Goal: Check status: Check status

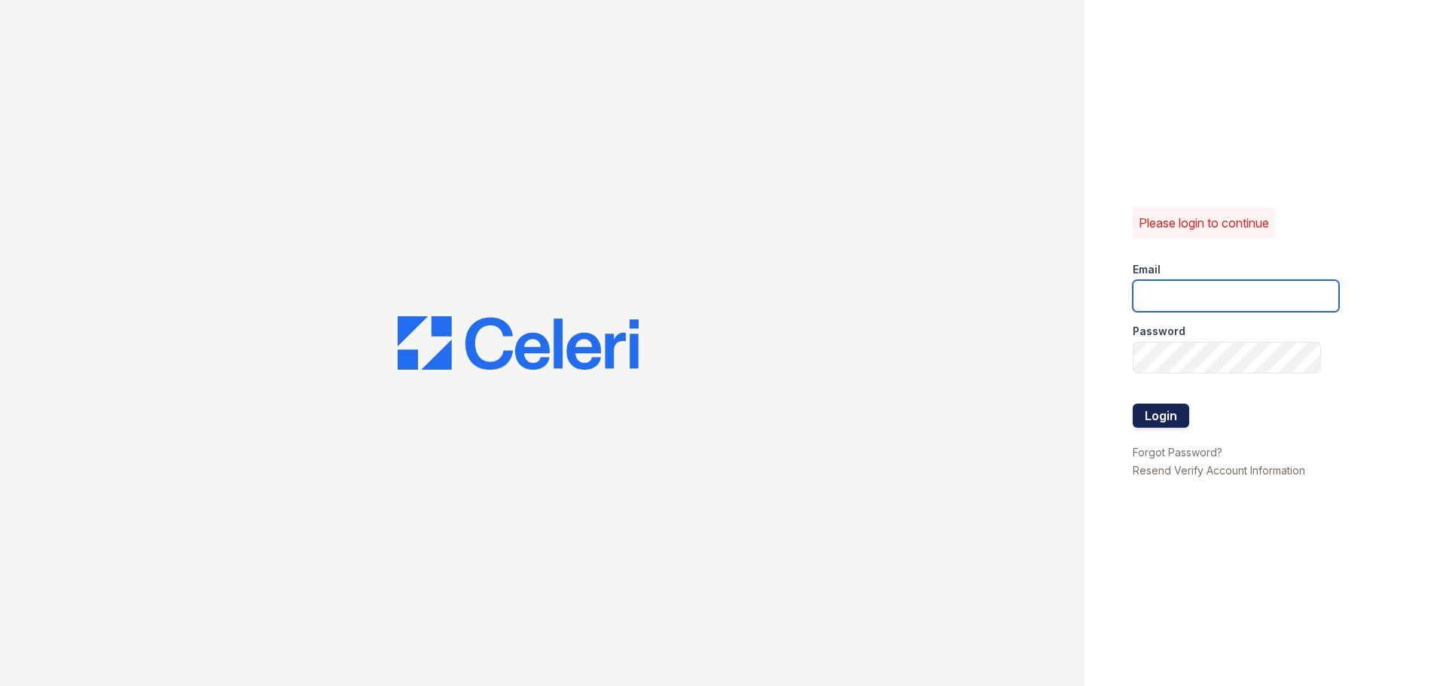
type input "[EMAIL_ADDRESS][DOMAIN_NAME]"
click at [1170, 416] on button "Login" at bounding box center [1161, 416] width 56 height 24
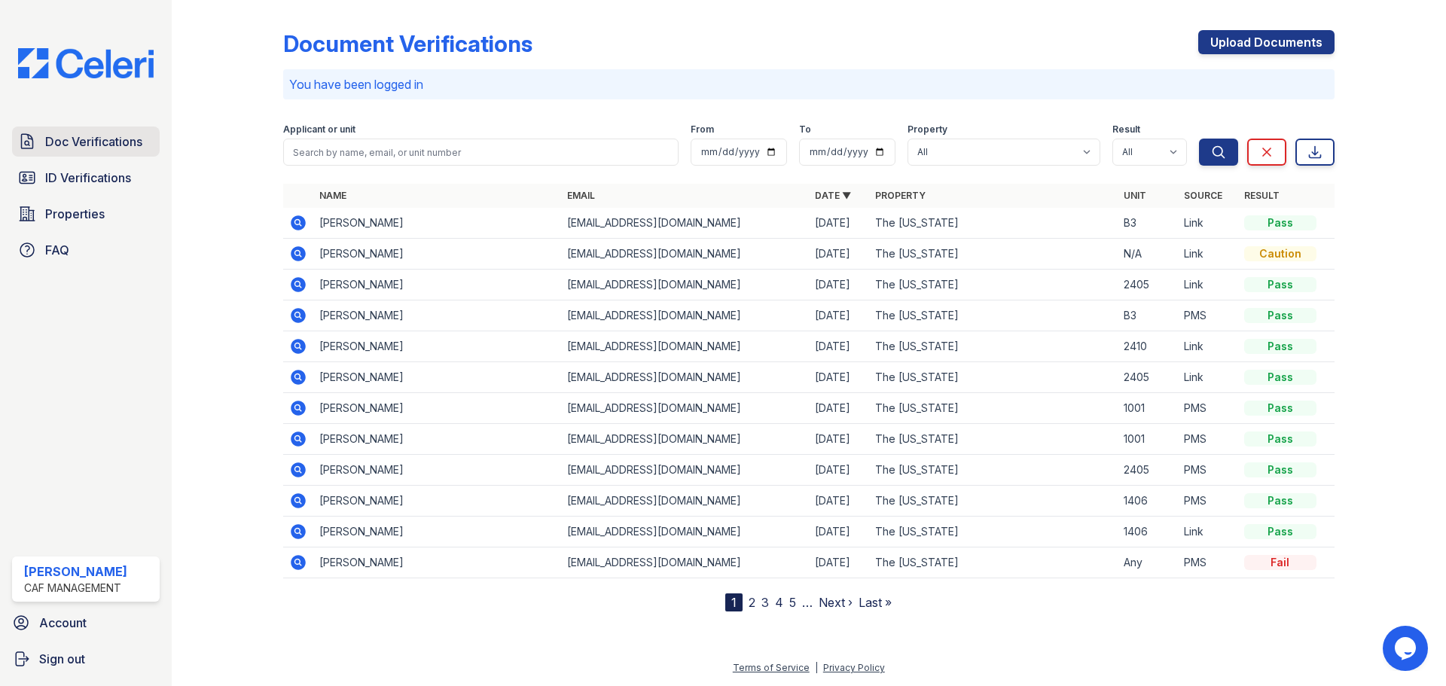
click at [63, 139] on span "Doc Verifications" at bounding box center [93, 142] width 97 height 18
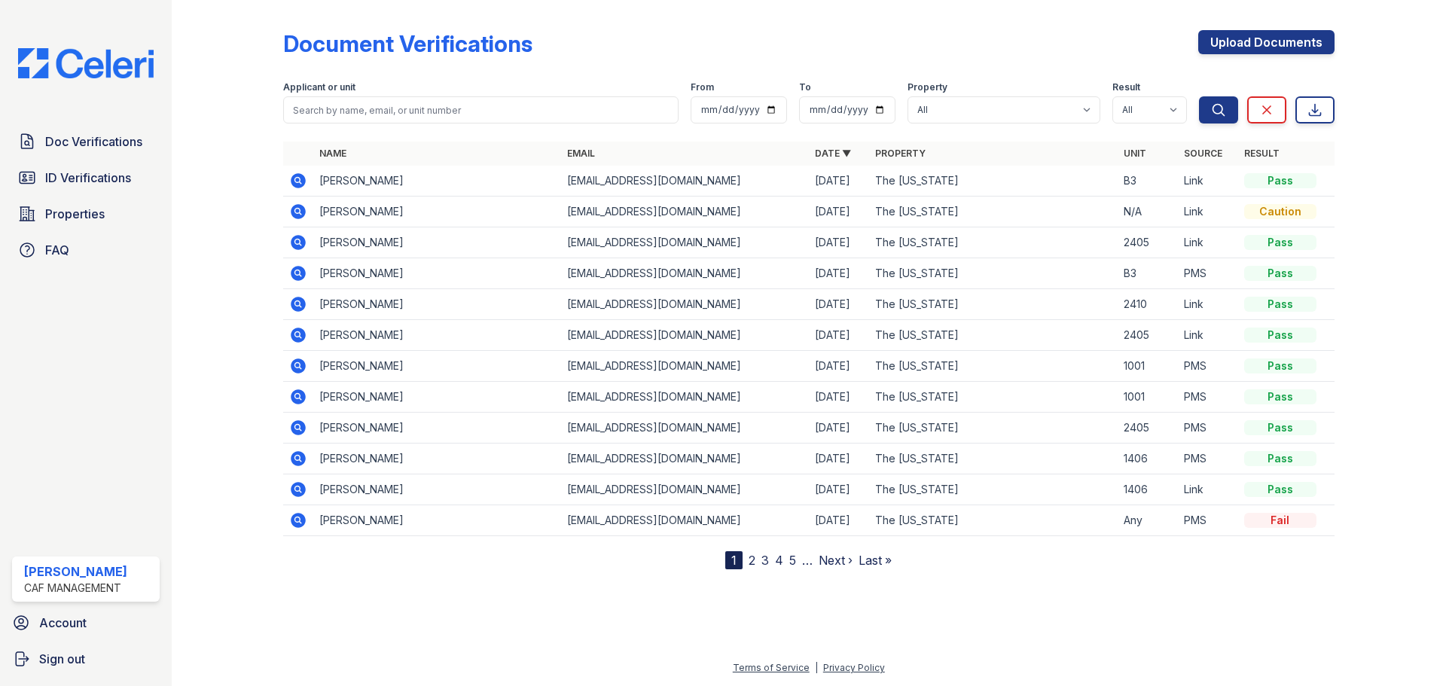
click at [752, 560] on link "2" at bounding box center [752, 560] width 7 height 15
click at [300, 366] on icon at bounding box center [298, 365] width 15 height 15
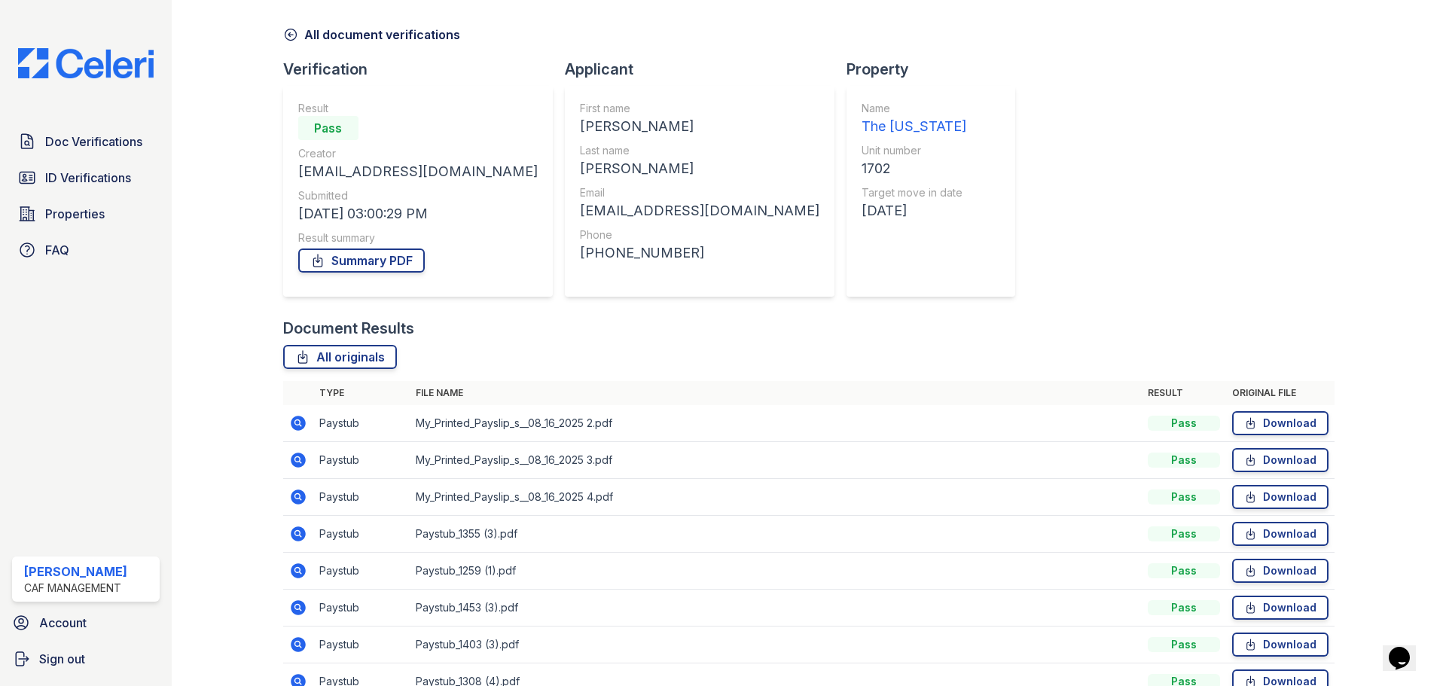
scroll to position [75, 0]
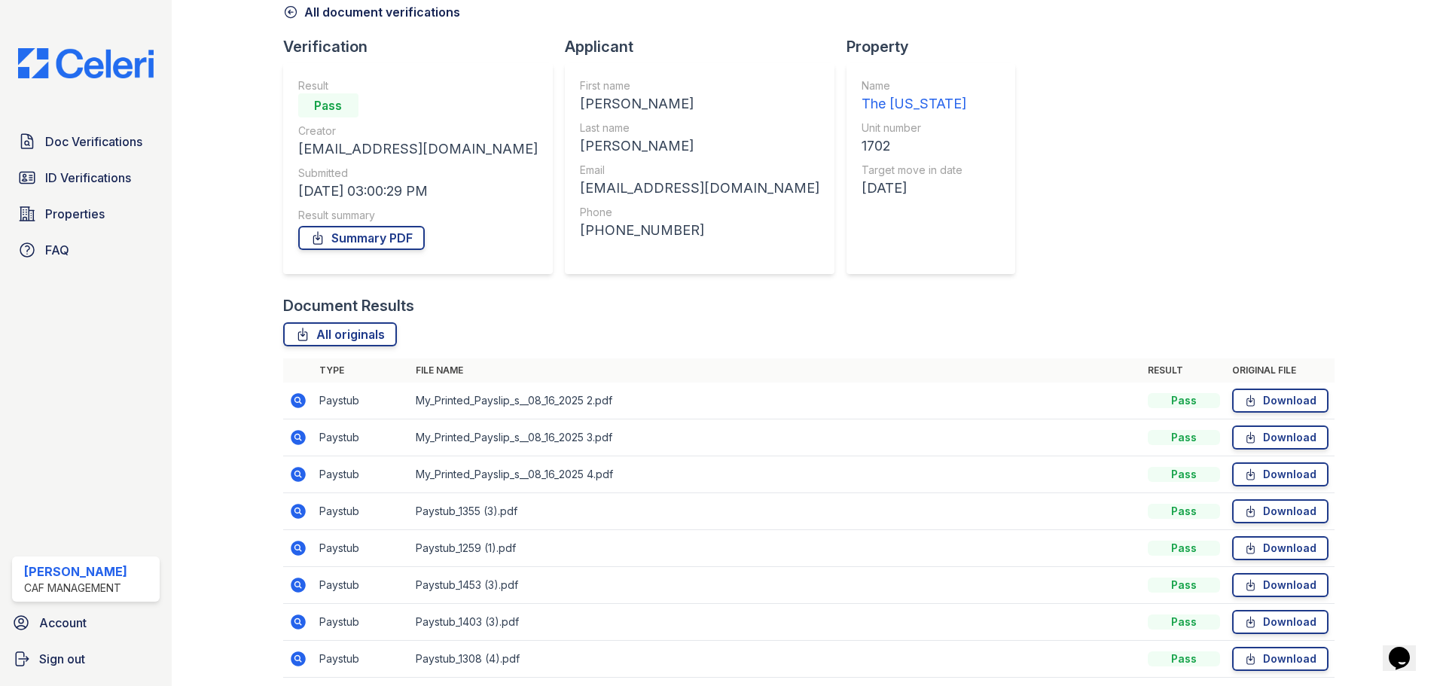
click at [300, 471] on icon at bounding box center [298, 474] width 15 height 15
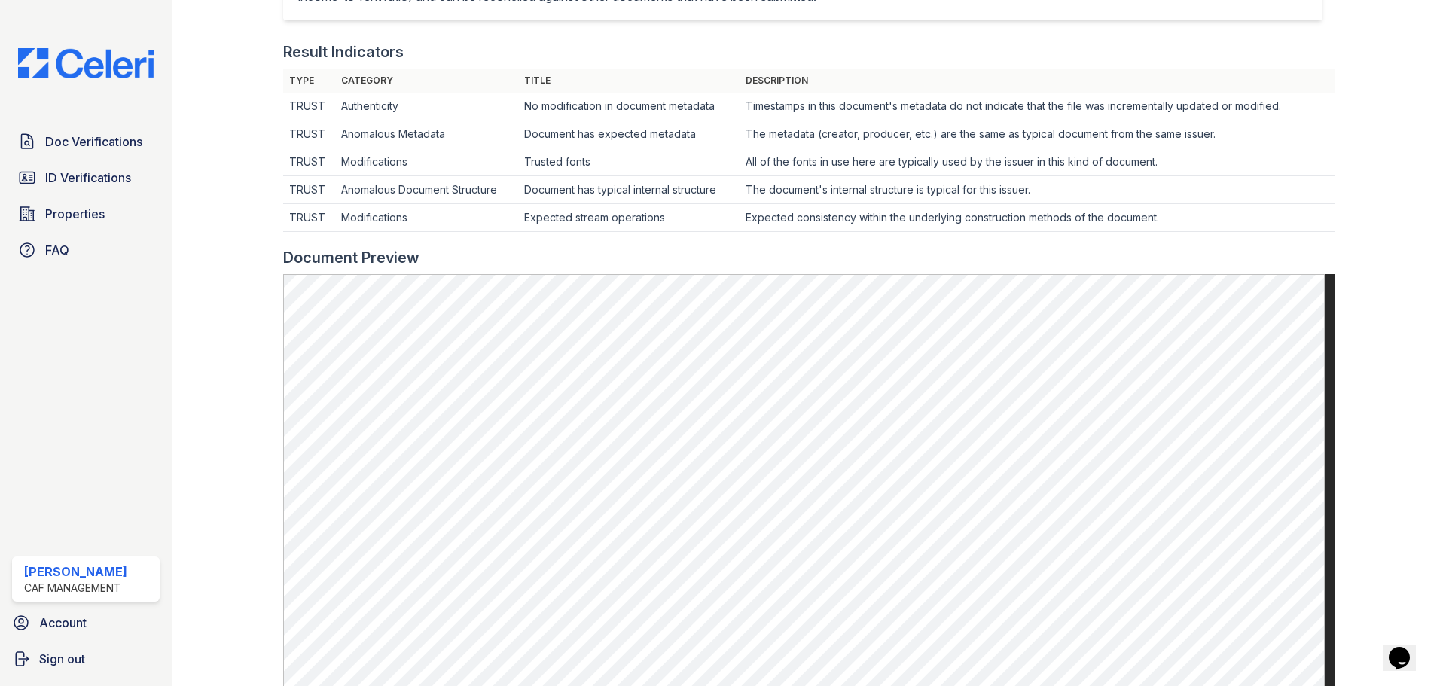
scroll to position [452, 0]
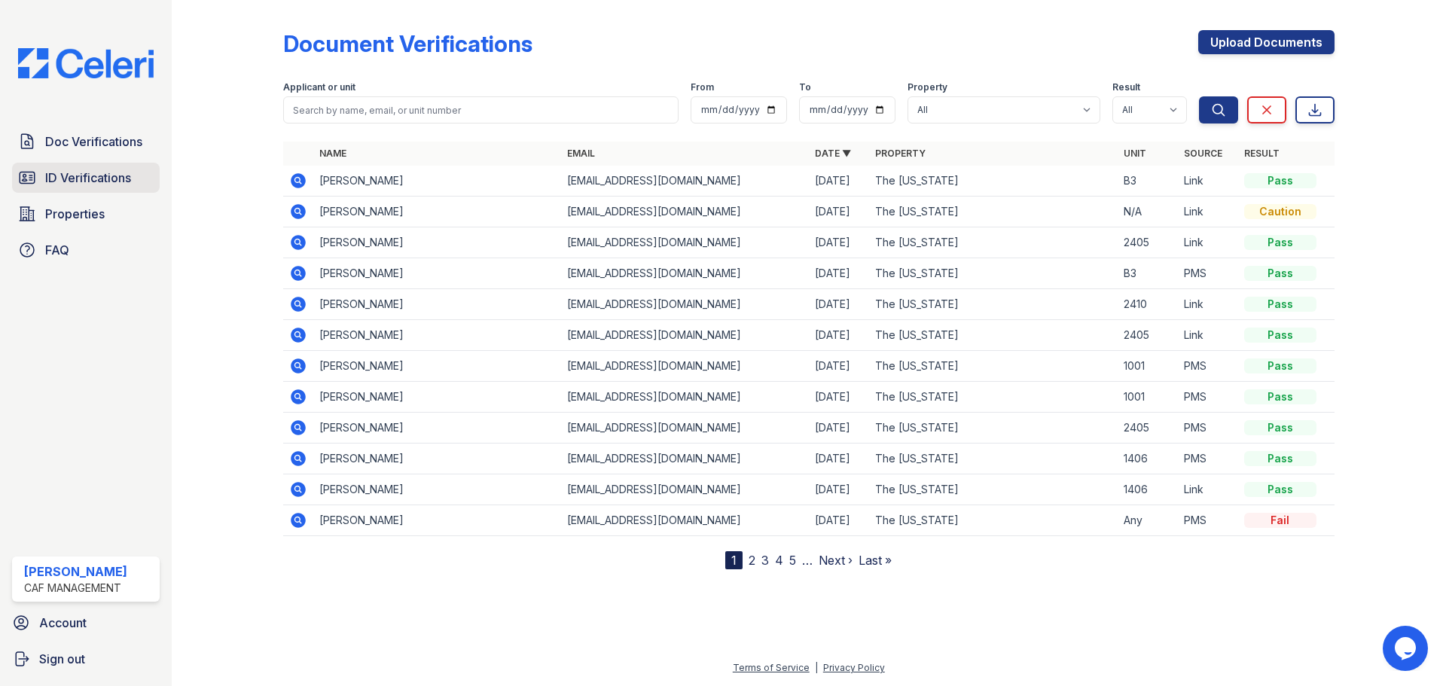
click at [75, 172] on span "ID Verifications" at bounding box center [88, 178] width 86 height 18
